Goal: Transaction & Acquisition: Purchase product/service

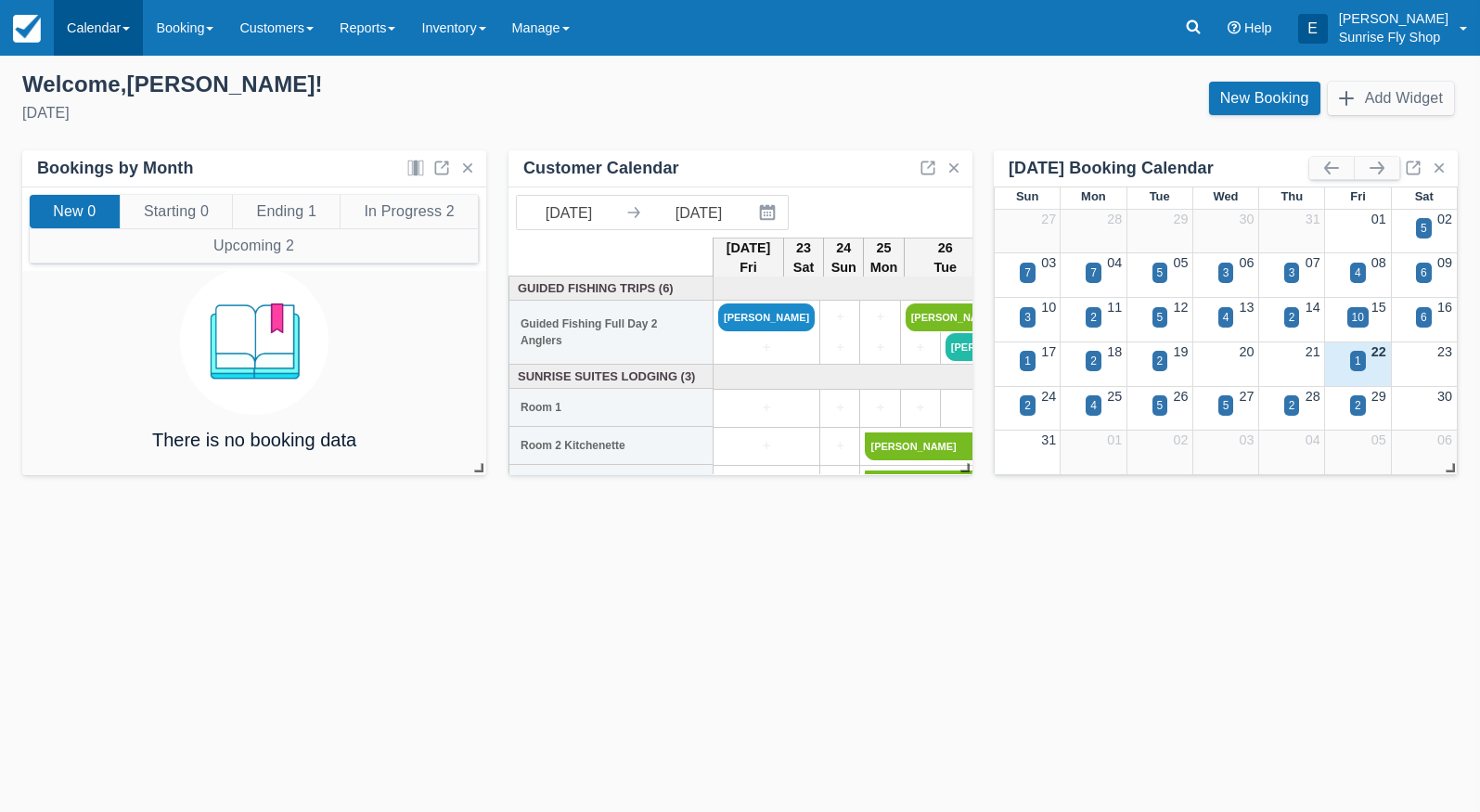
click at [95, 28] on link "Calendar" at bounding box center [99, 28] width 89 height 55
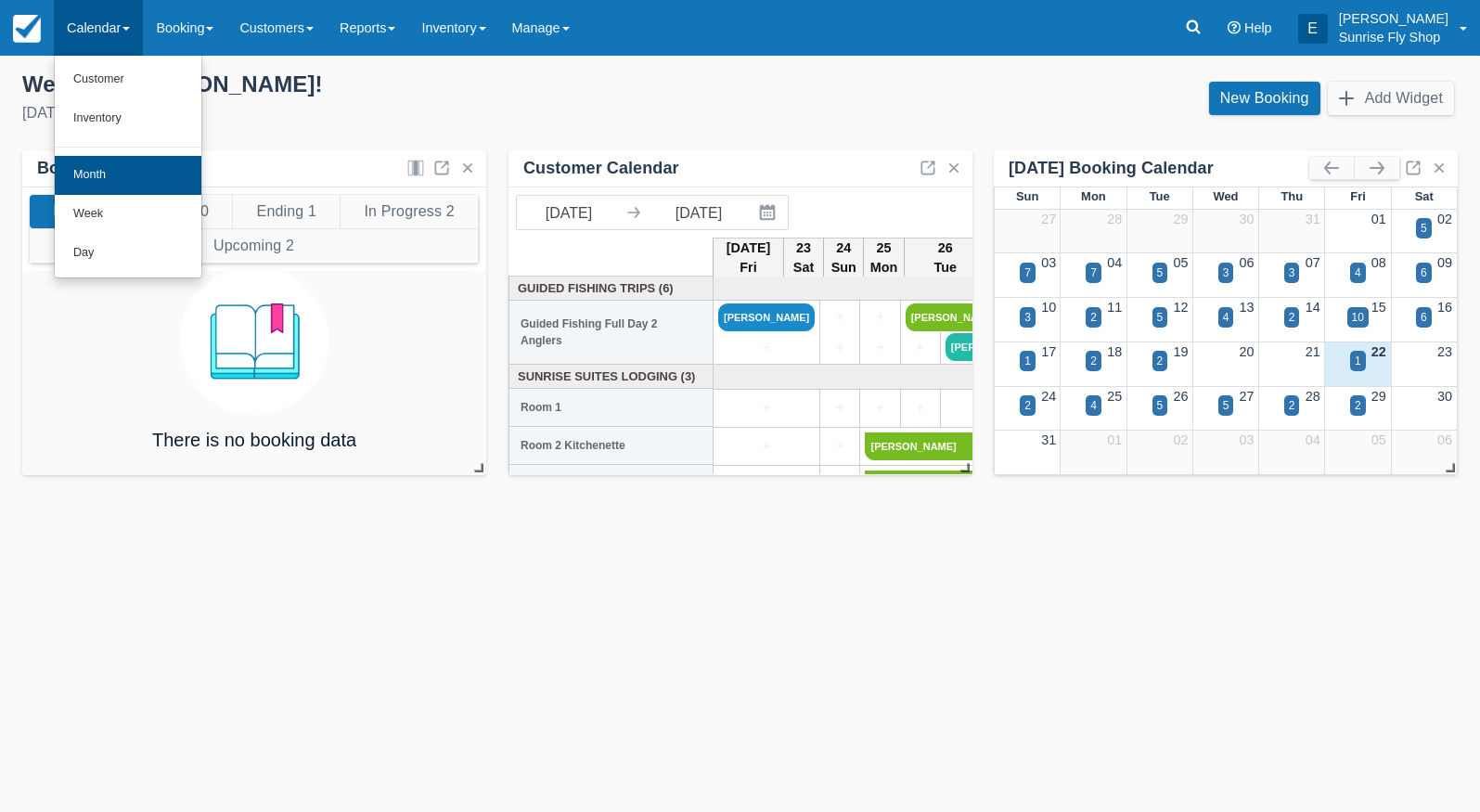
click at [104, 171] on link "Month" at bounding box center [127, 176] width 147 height 39
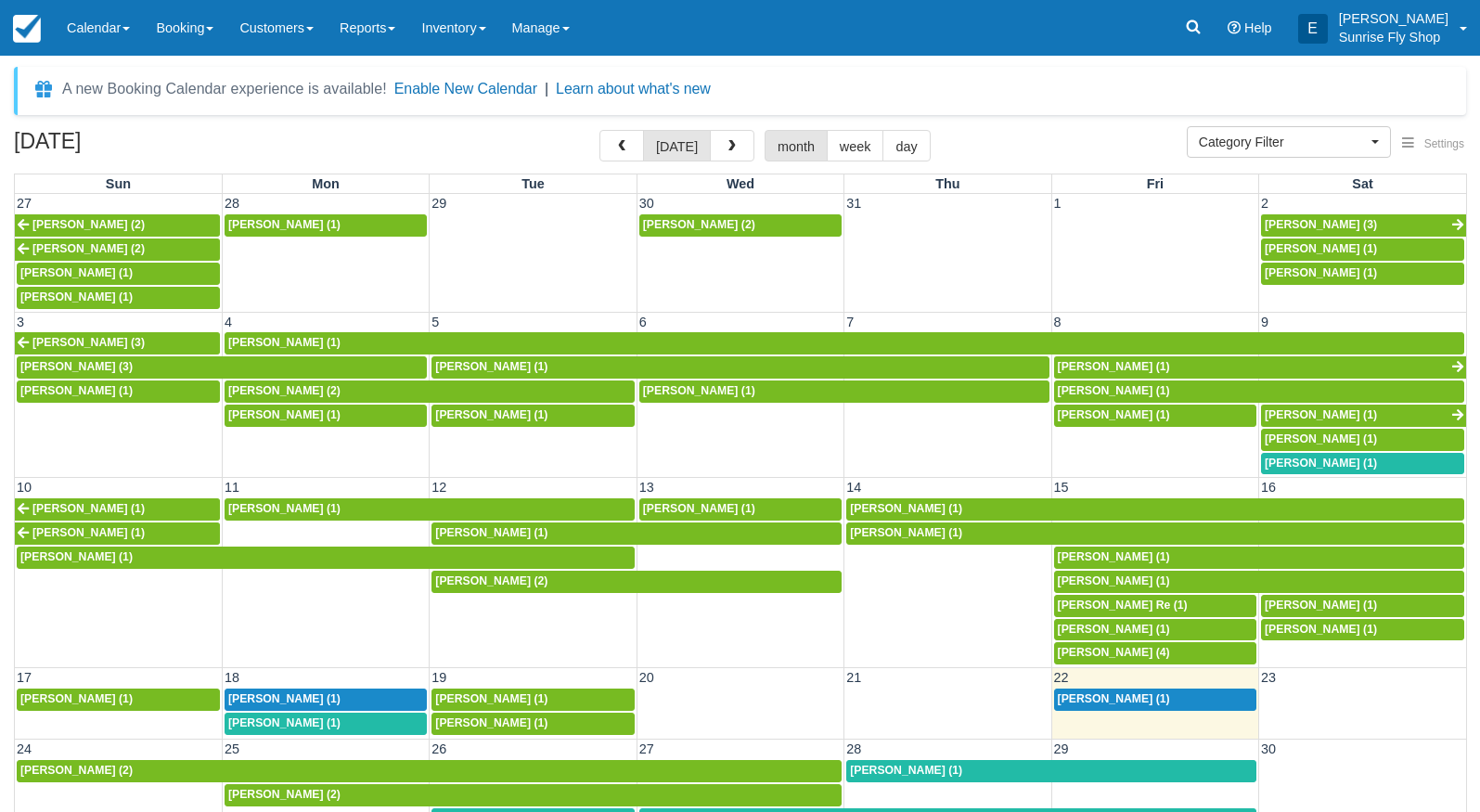
select select
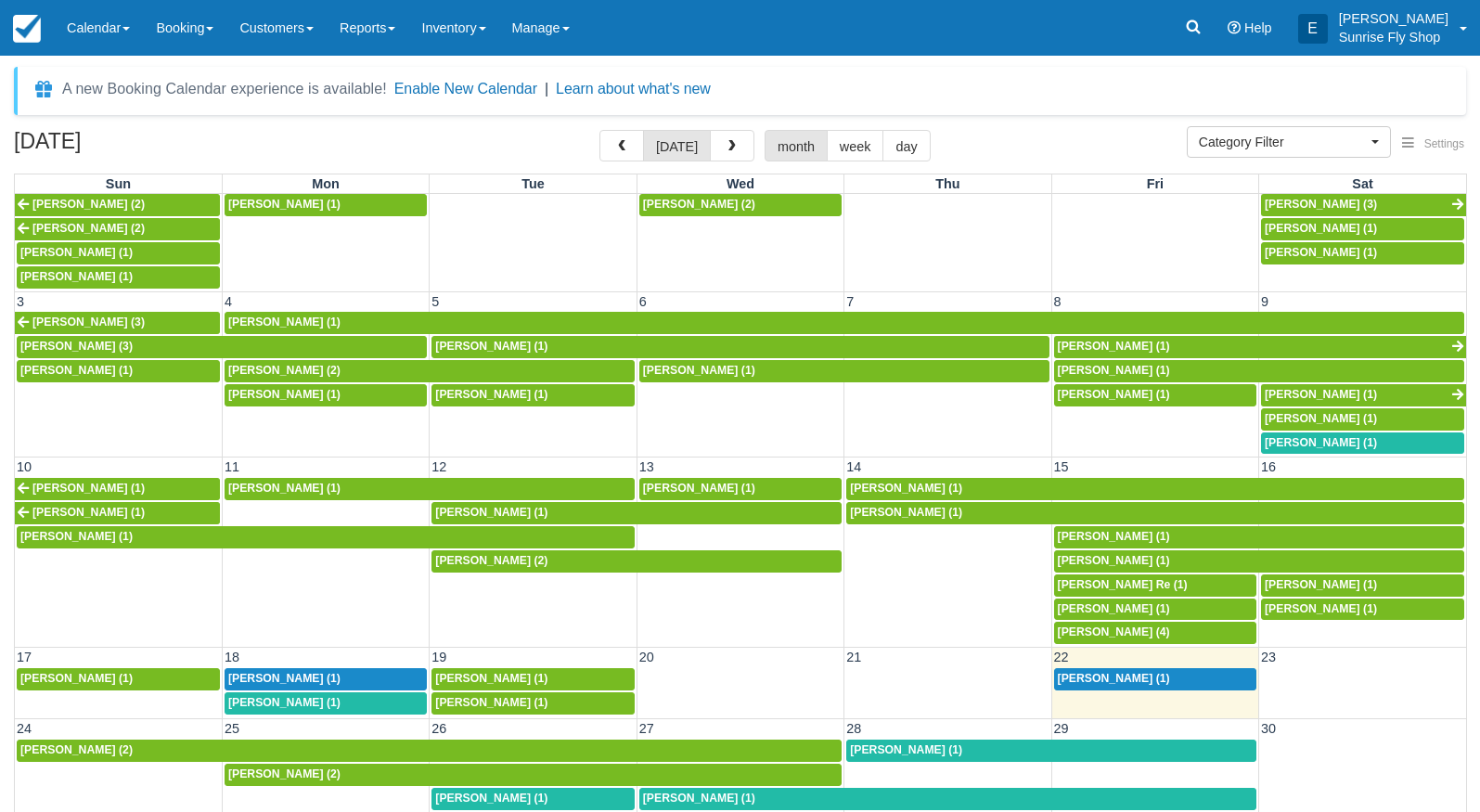
scroll to position [20, 0]
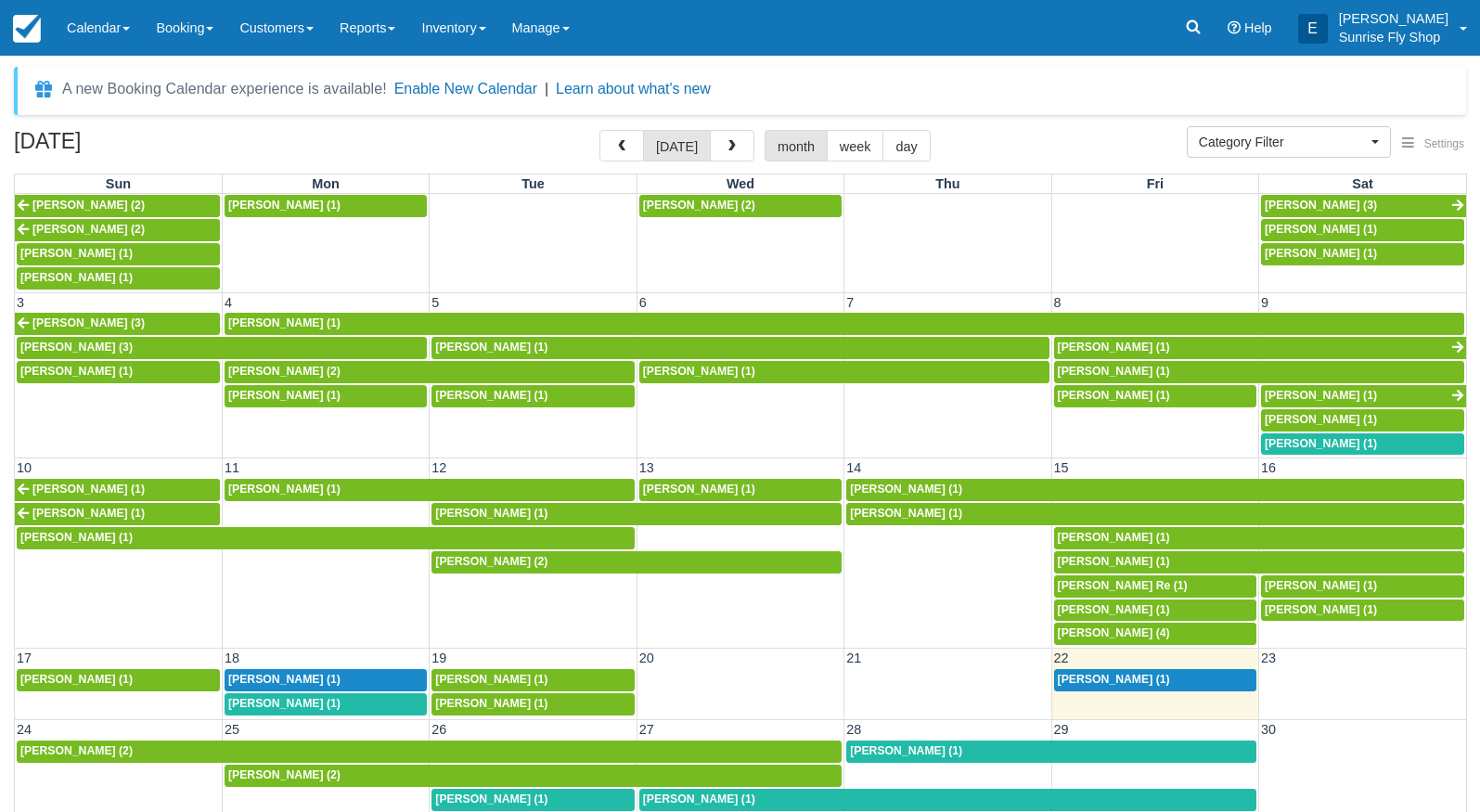
click at [284, 673] on span "Rob Ware (1)" at bounding box center [284, 679] width 112 height 13
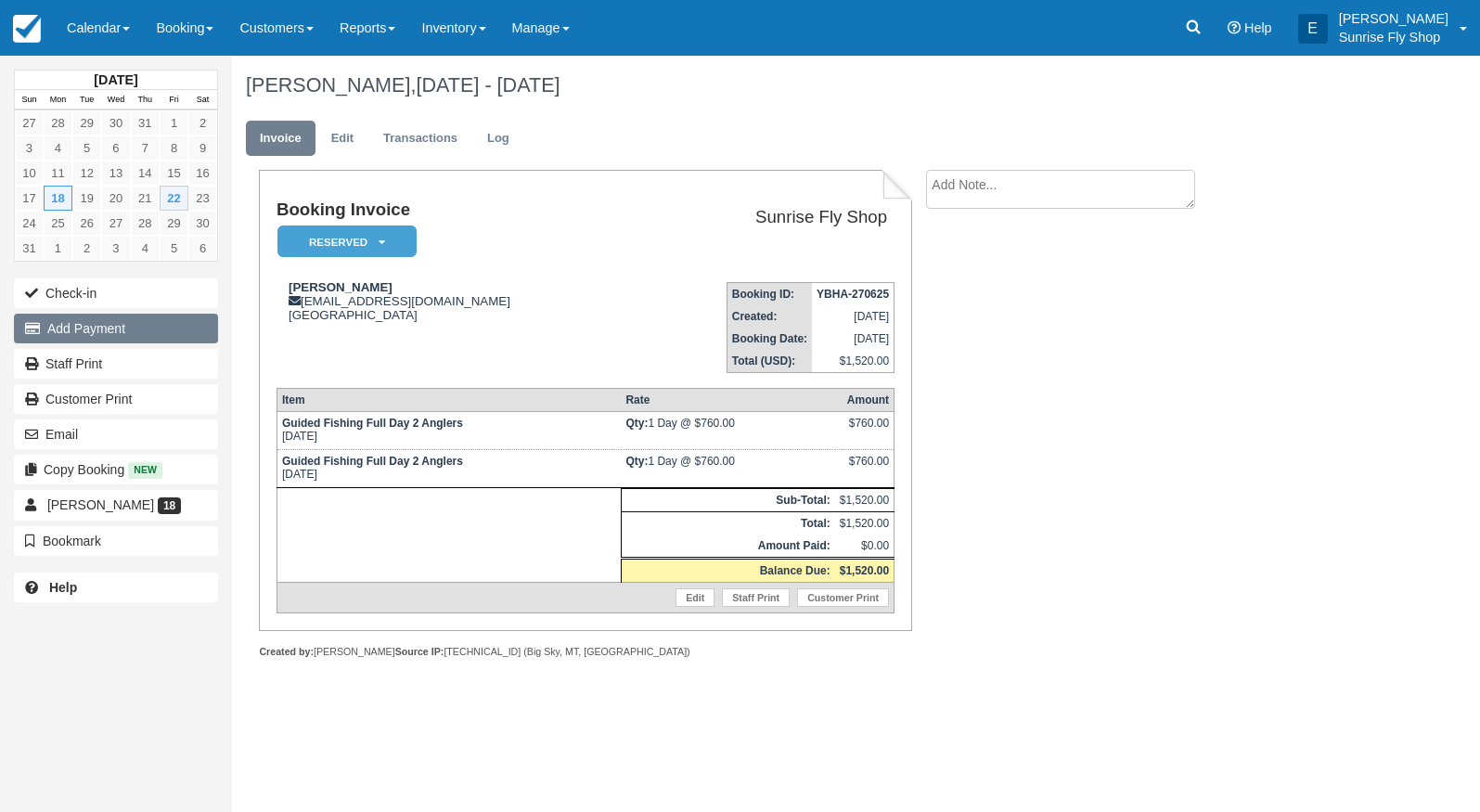
click at [58, 331] on button "Add Payment" at bounding box center [115, 329] width 204 height 30
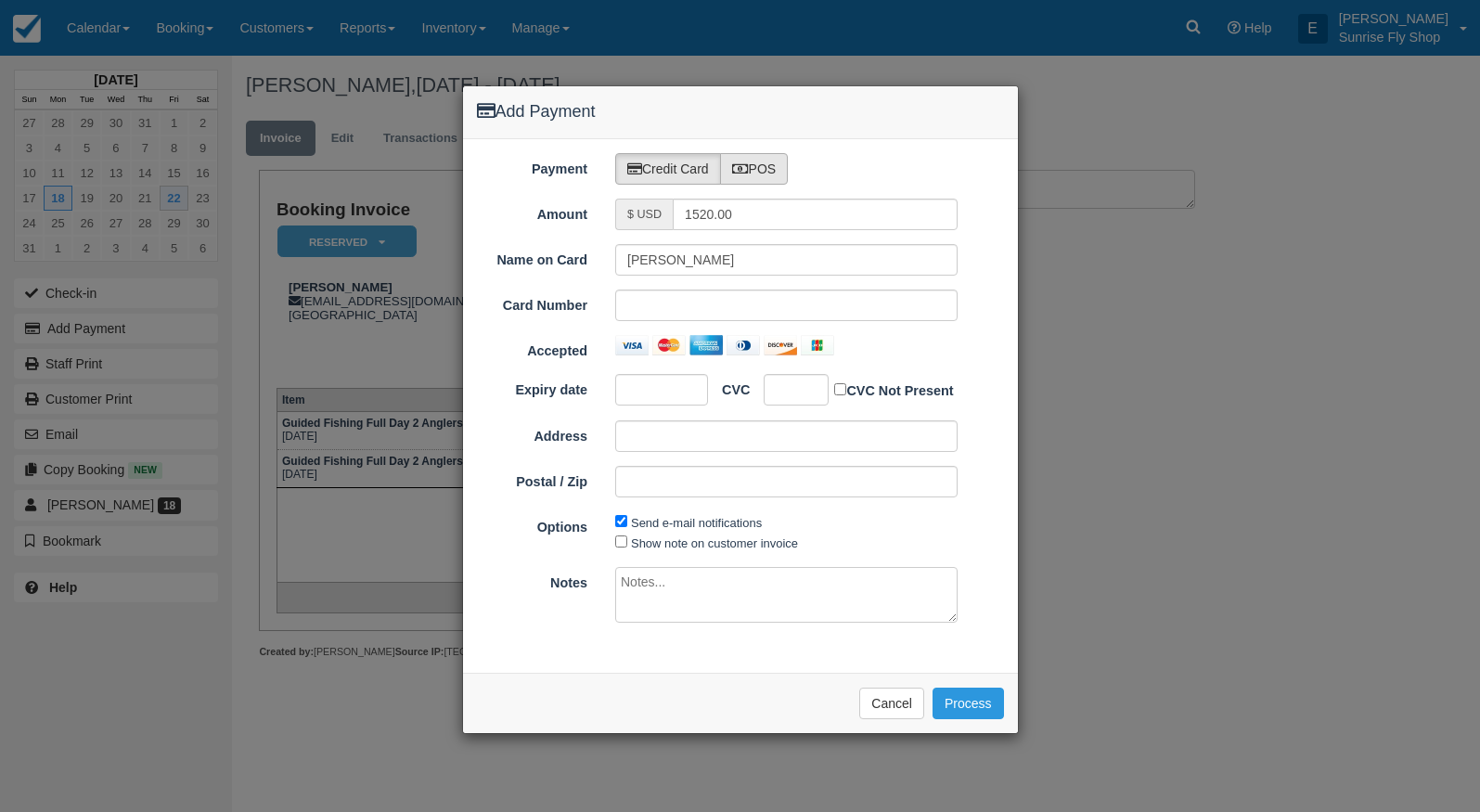
click at [766, 174] on label "POS" at bounding box center [755, 169] width 69 height 32
radio input "true"
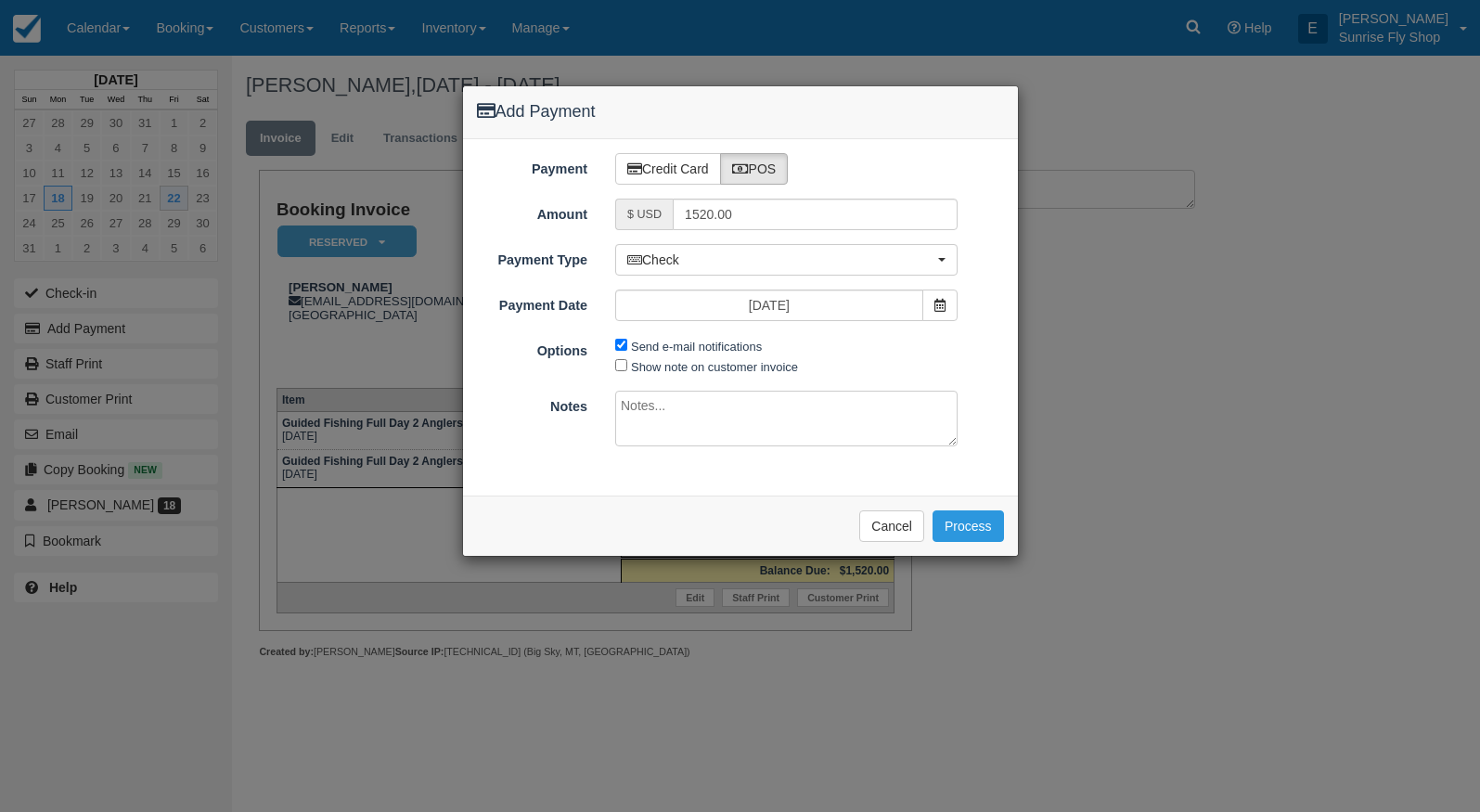
click at [616, 349] on span "Send e-mail notifications" at bounding box center [694, 346] width 156 height 22
click at [629, 346] on span "Send e-mail notifications" at bounding box center [694, 346] width 156 height 22
click at [625, 346] on input "Send e-mail notifications" at bounding box center [622, 344] width 12 height 12
checkbox input "false"
click at [696, 264] on span "Check" at bounding box center [780, 259] width 306 height 19
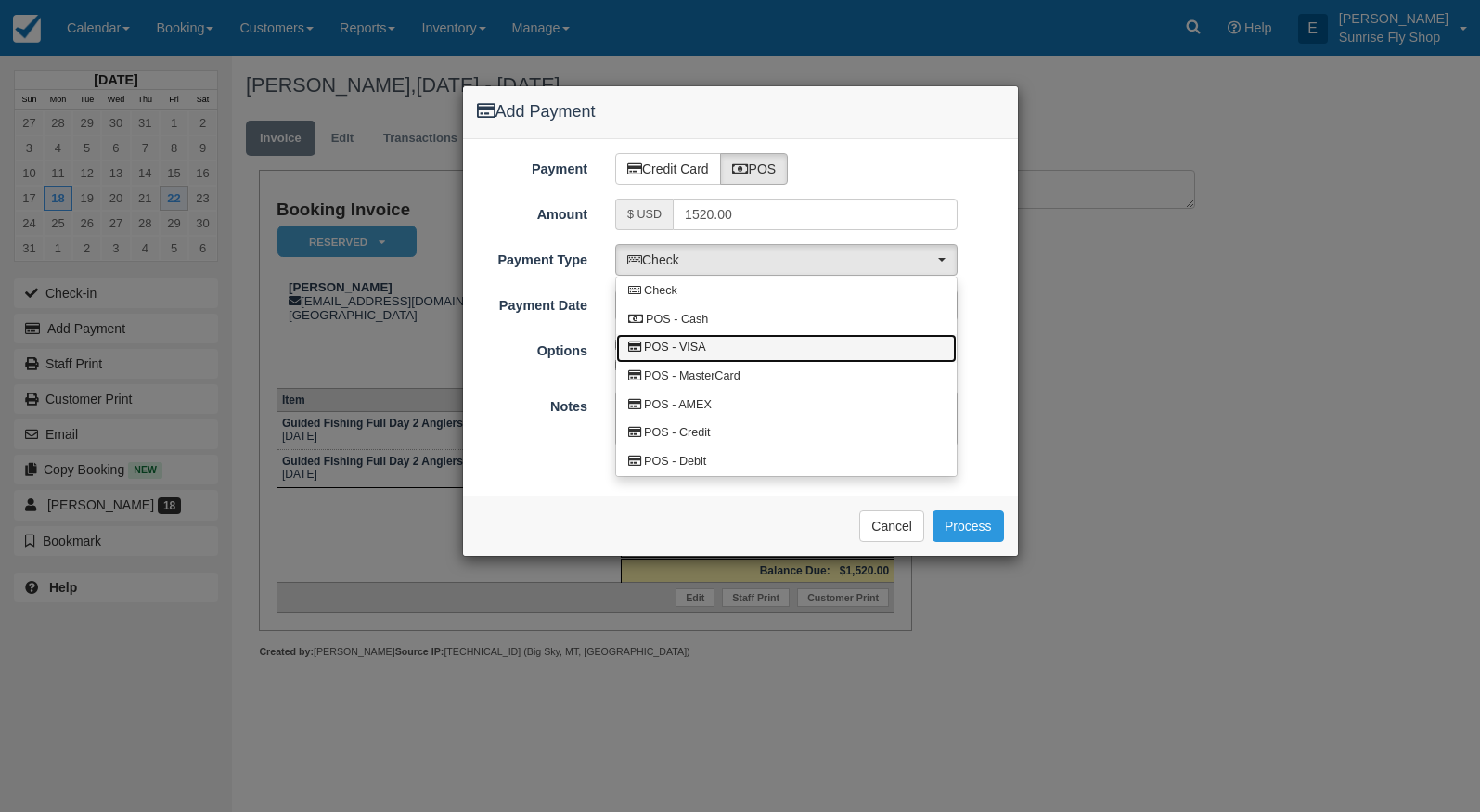
click at [693, 347] on span "POS - VISA" at bounding box center [675, 347] width 62 height 17
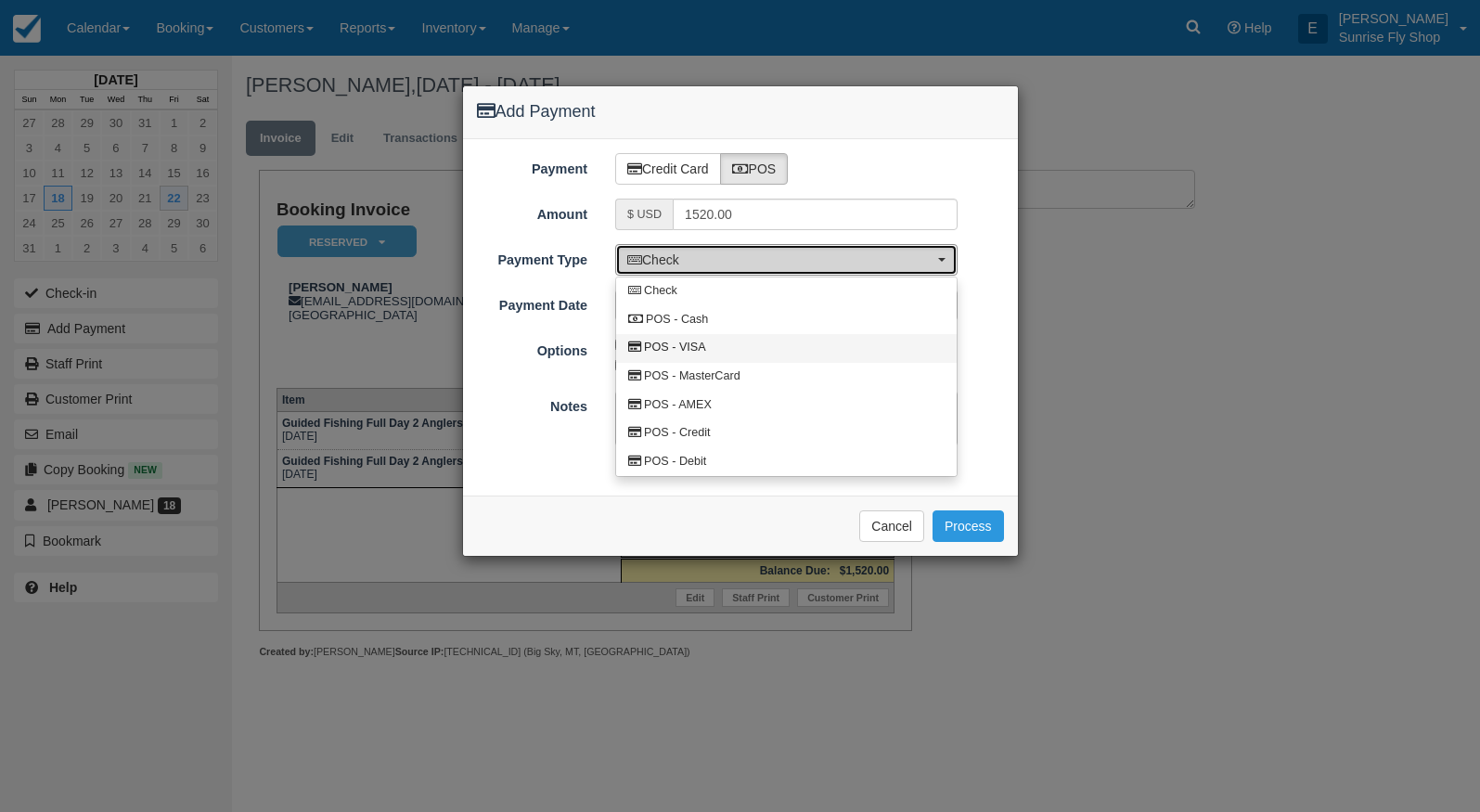
select select "VISA"
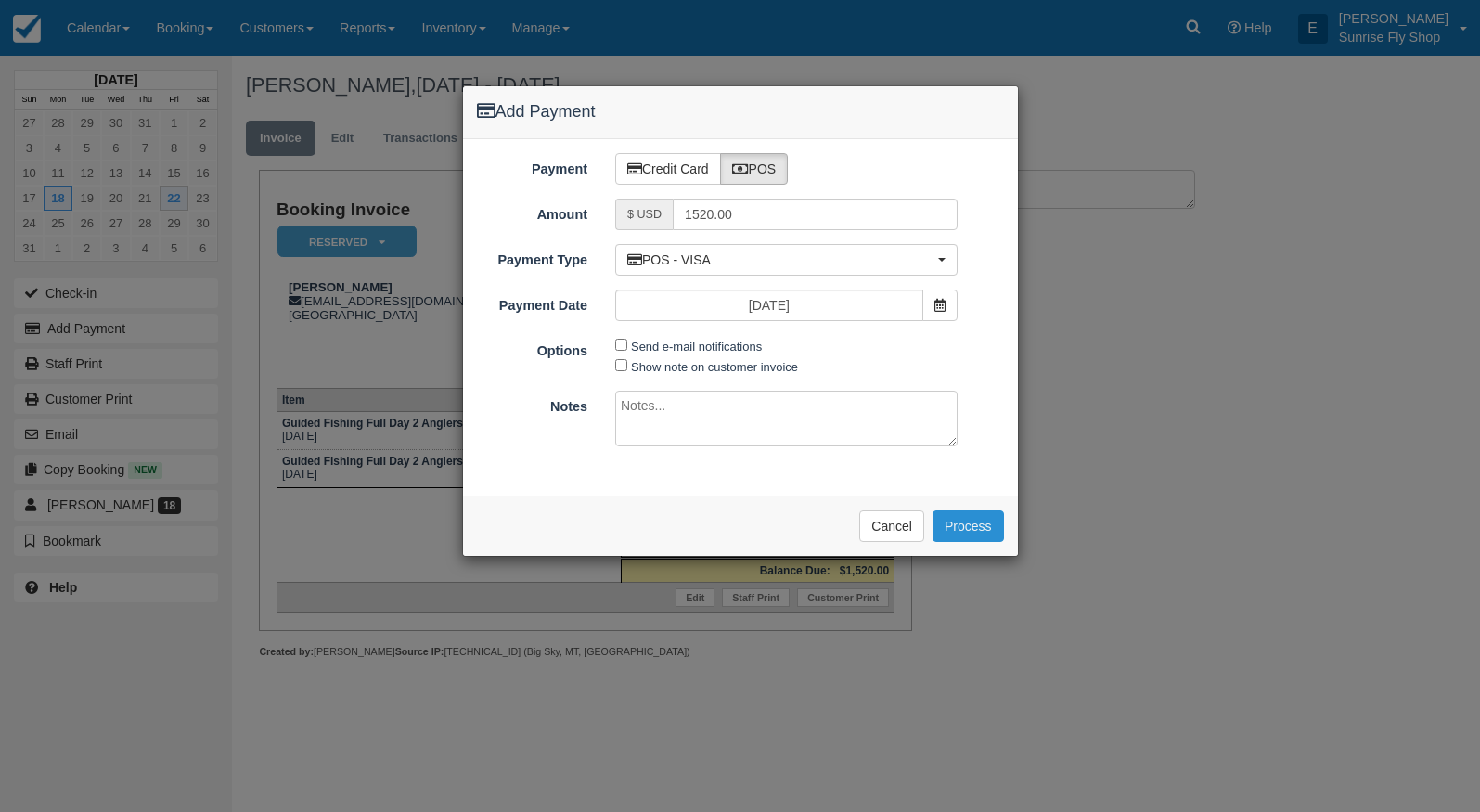
click at [959, 518] on button "Process" at bounding box center [968, 526] width 71 height 32
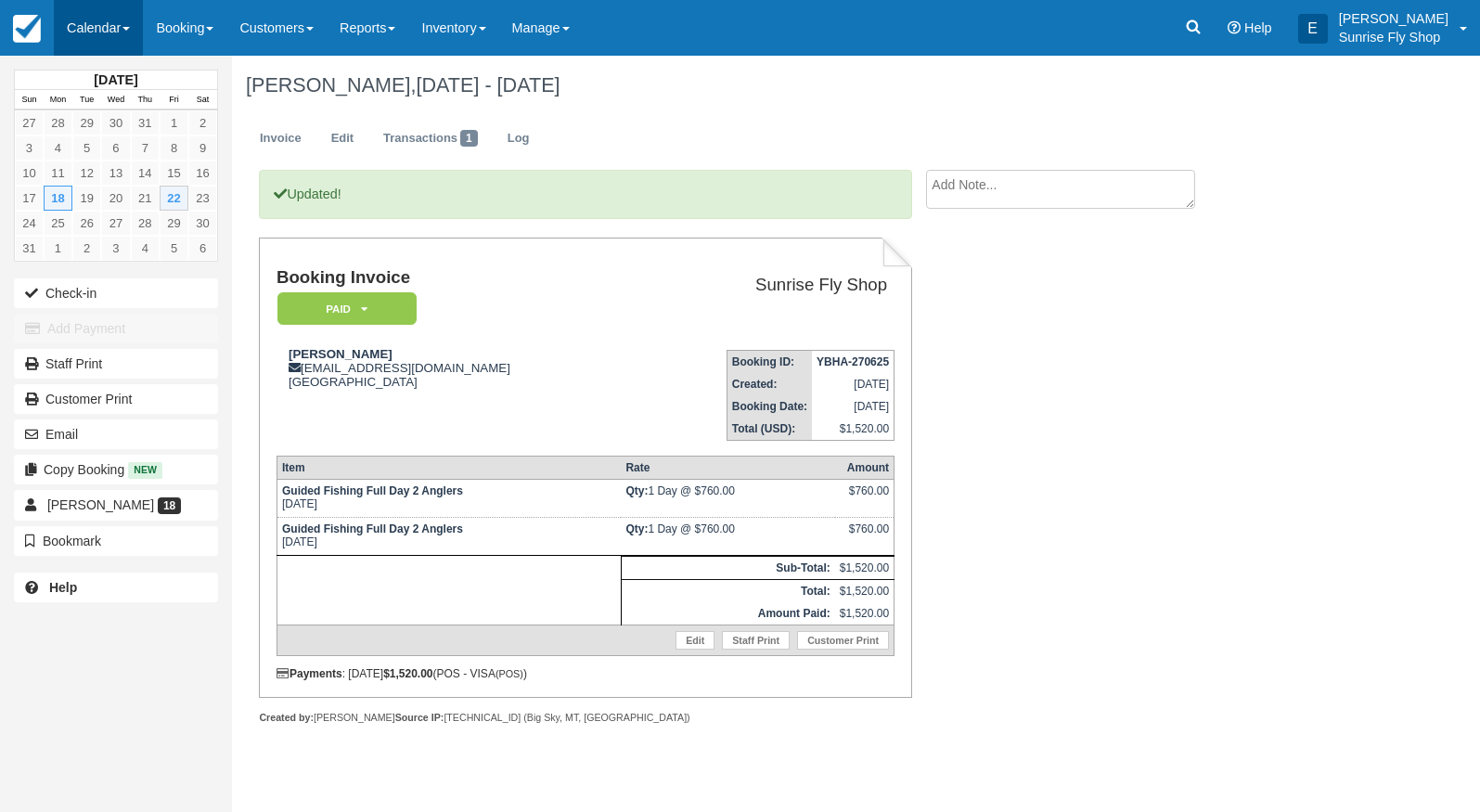
click at [89, 40] on link "Calendar" at bounding box center [99, 28] width 89 height 55
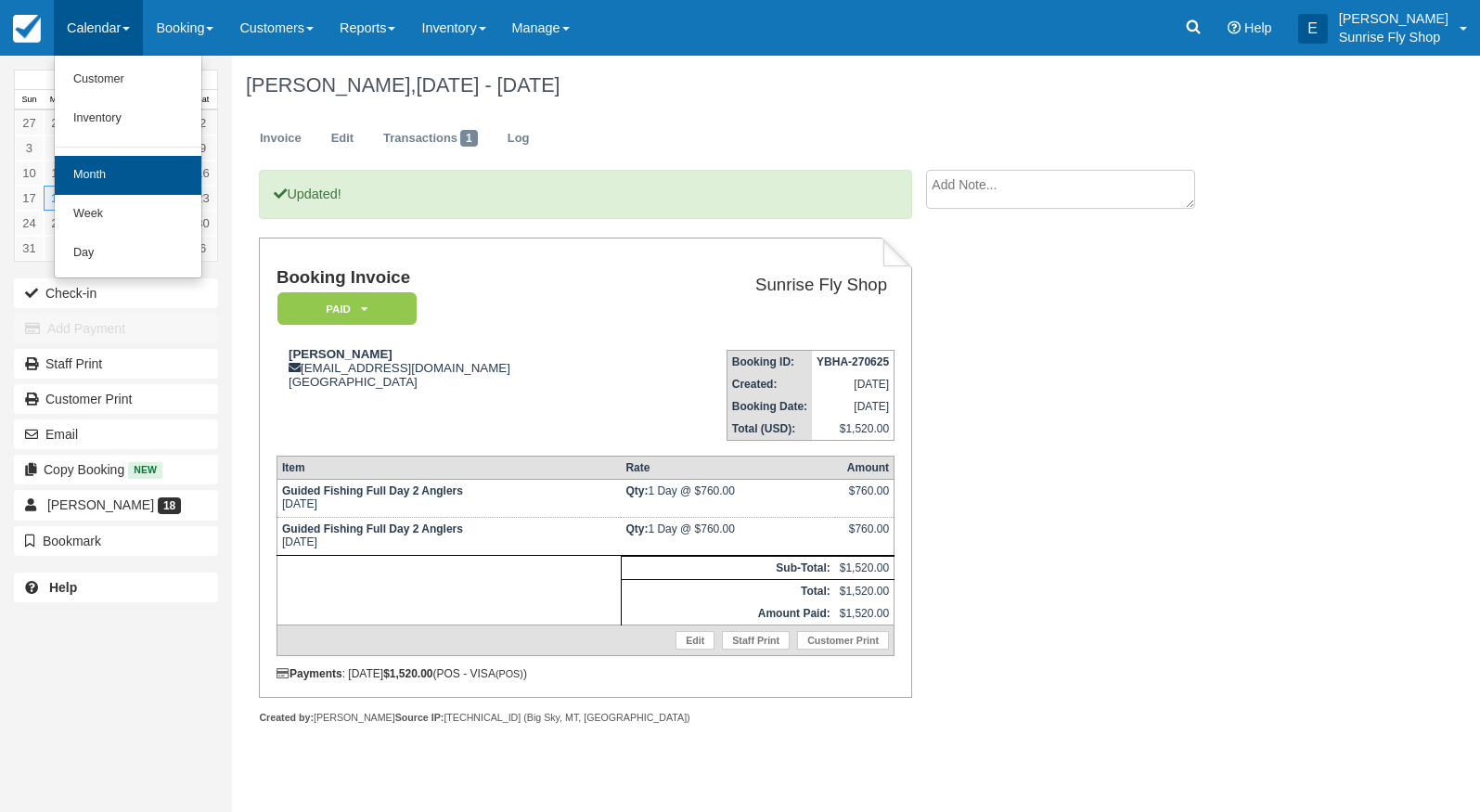
click at [92, 170] on link "Month" at bounding box center [127, 176] width 147 height 39
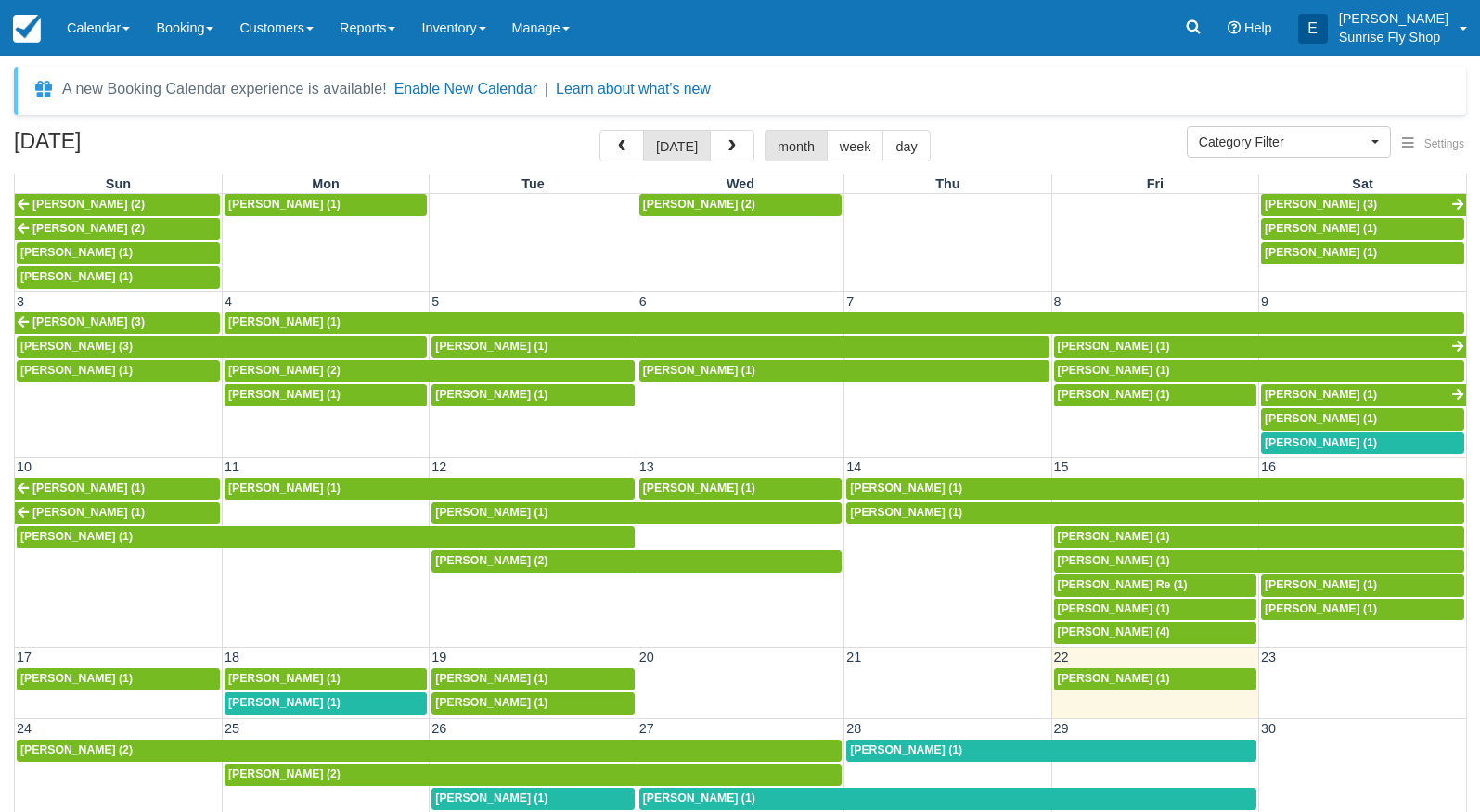
scroll to position [20, 0]
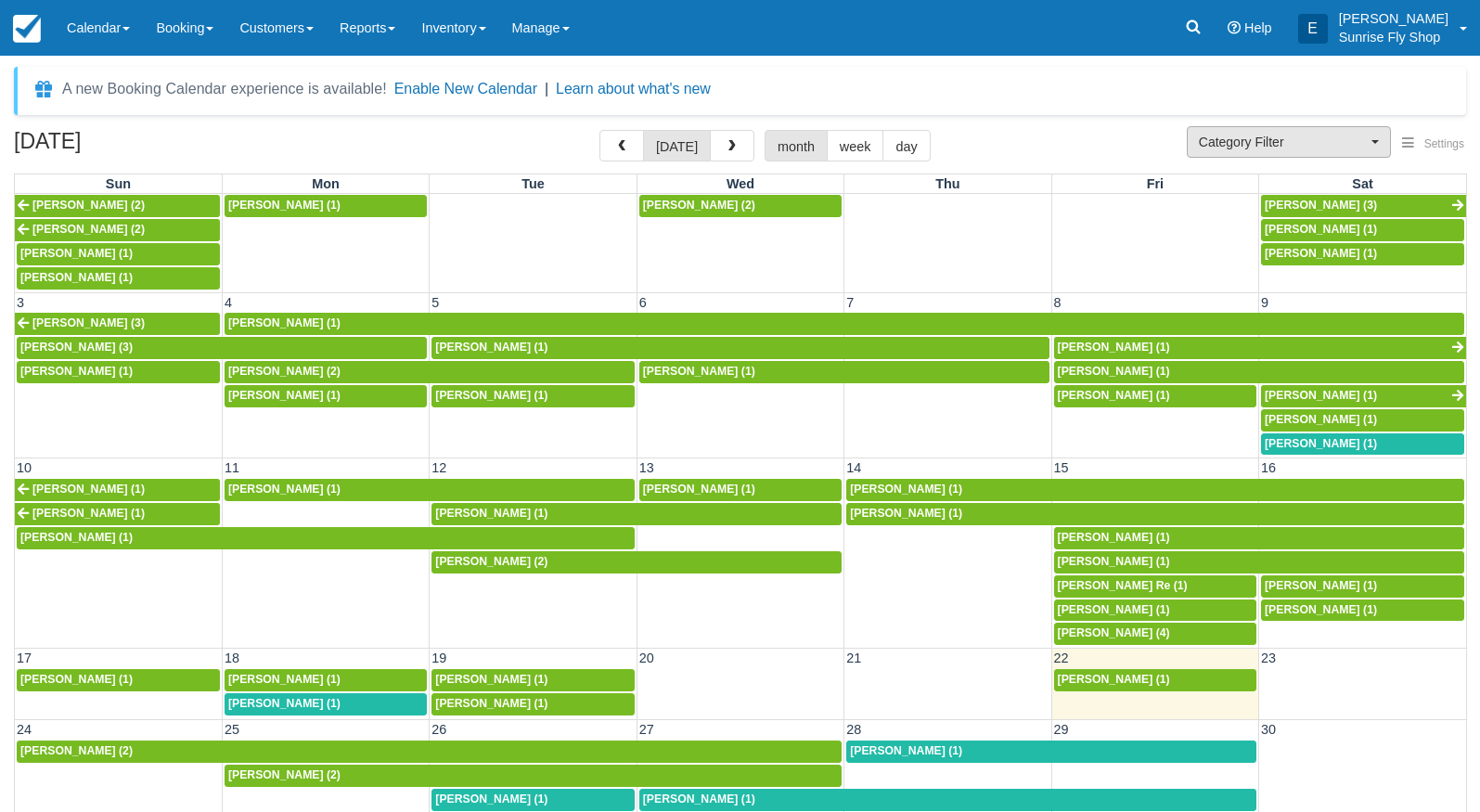
click at [1255, 146] on span "Category Filter" at bounding box center [1283, 142] width 168 height 19
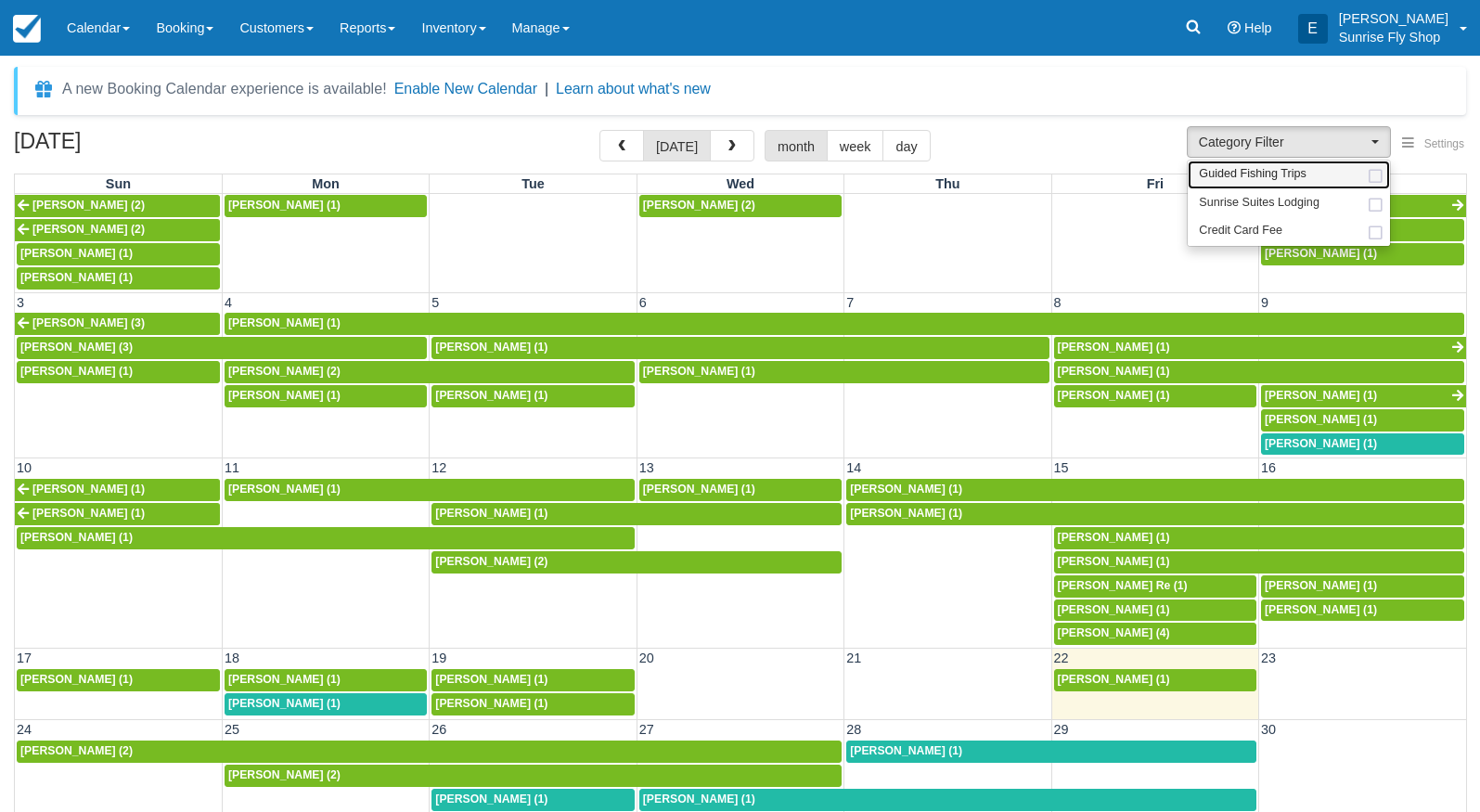
click at [1247, 170] on span "Guided Fishing Trips" at bounding box center [1252, 174] width 108 height 17
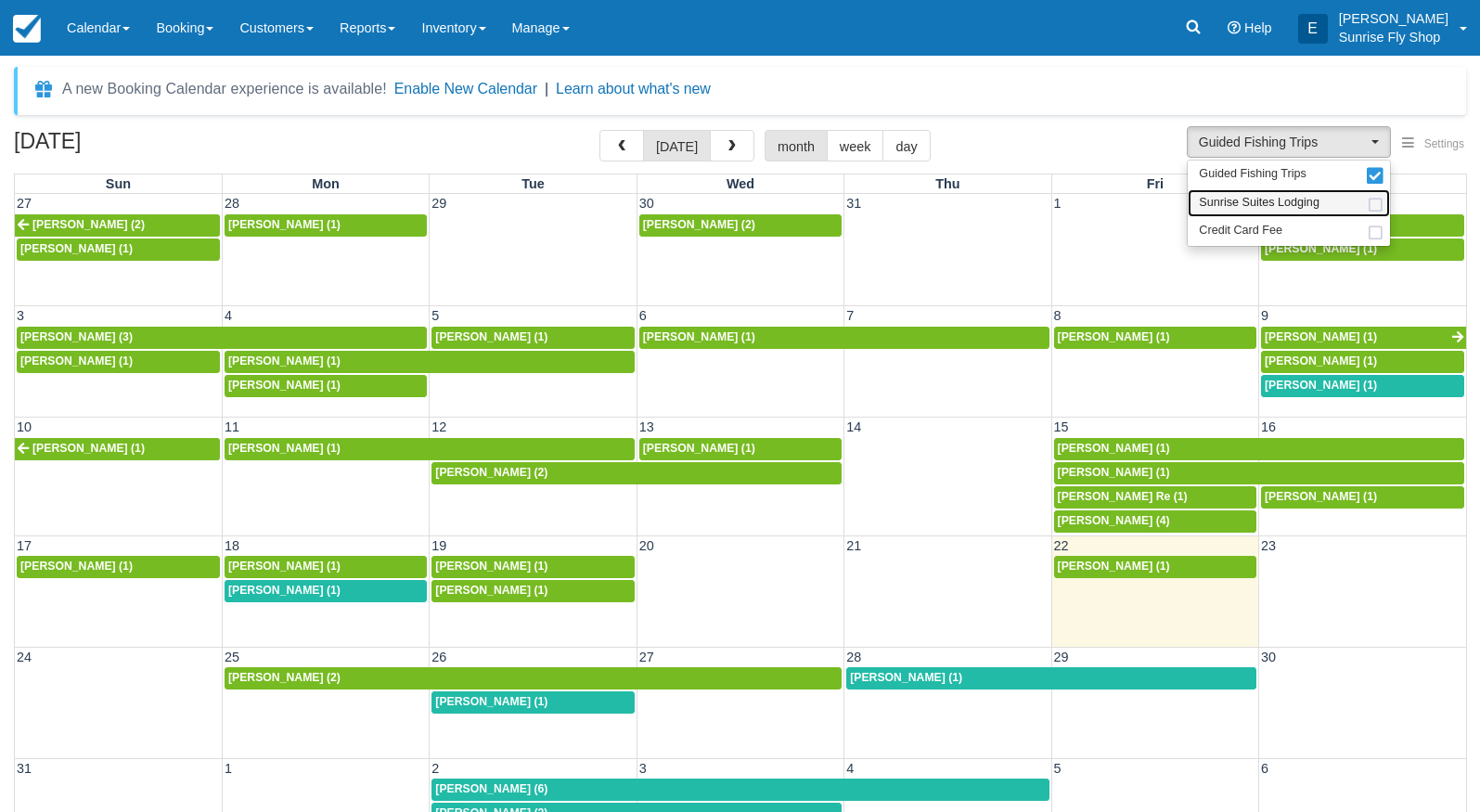
click at [1247, 196] on span "Sunrise Suites Lodging" at bounding box center [1259, 203] width 120 height 17
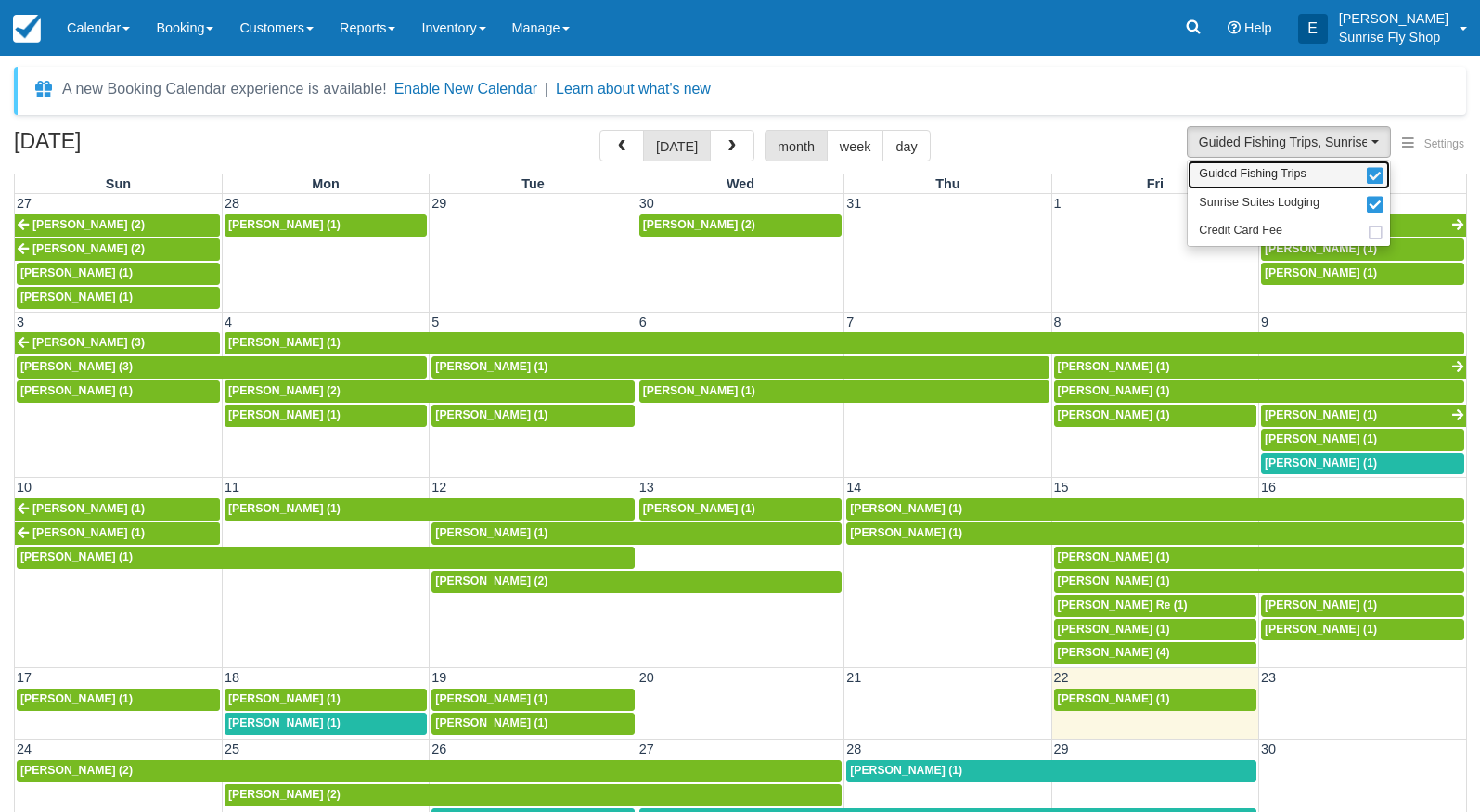
click at [1244, 175] on span "Guided Fishing Trips" at bounding box center [1252, 174] width 108 height 17
select select "1"
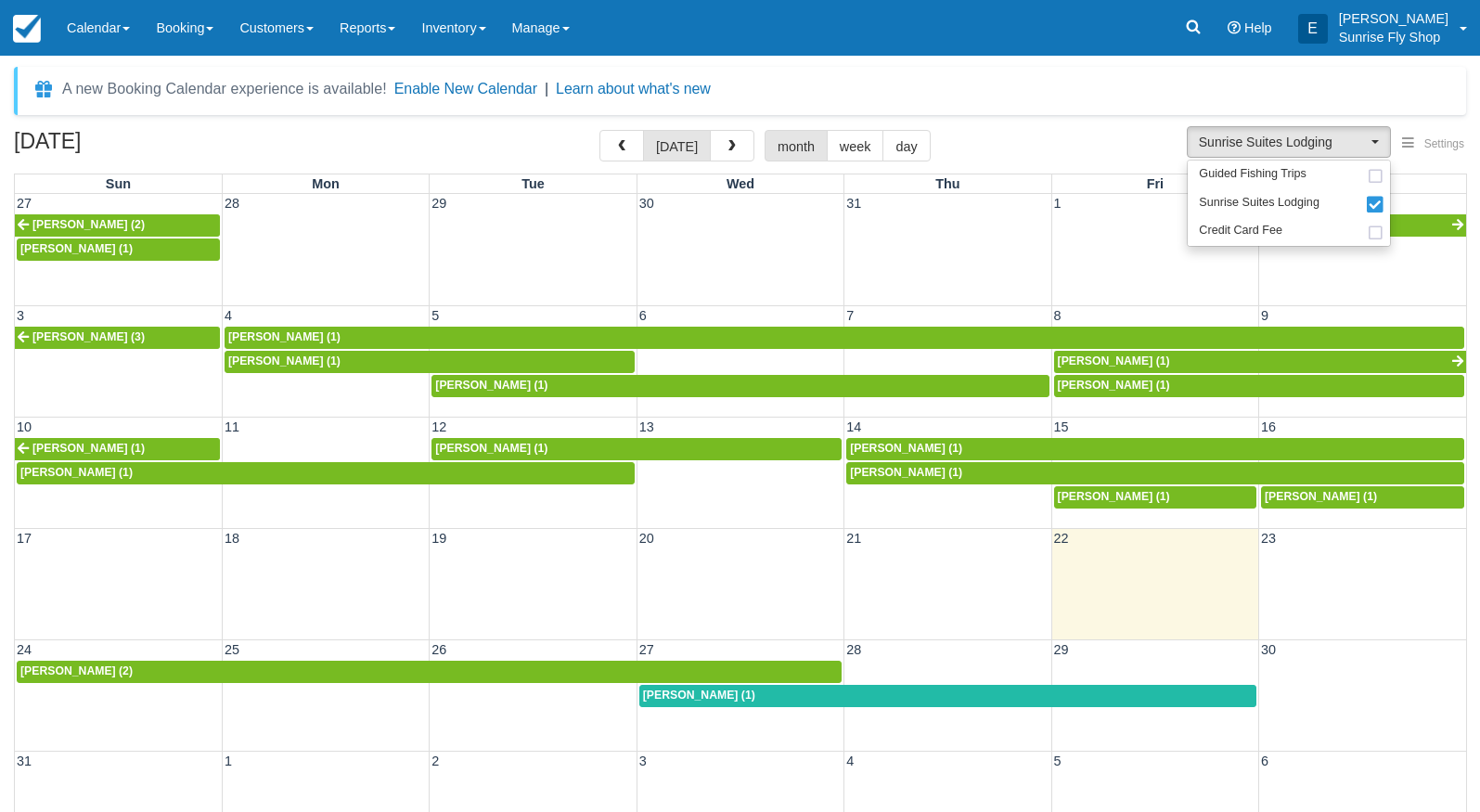
click at [149, 669] on div "[PERSON_NAME] (2)" at bounding box center [429, 671] width 818 height 15
